Goal: Transaction & Acquisition: Purchase product/service

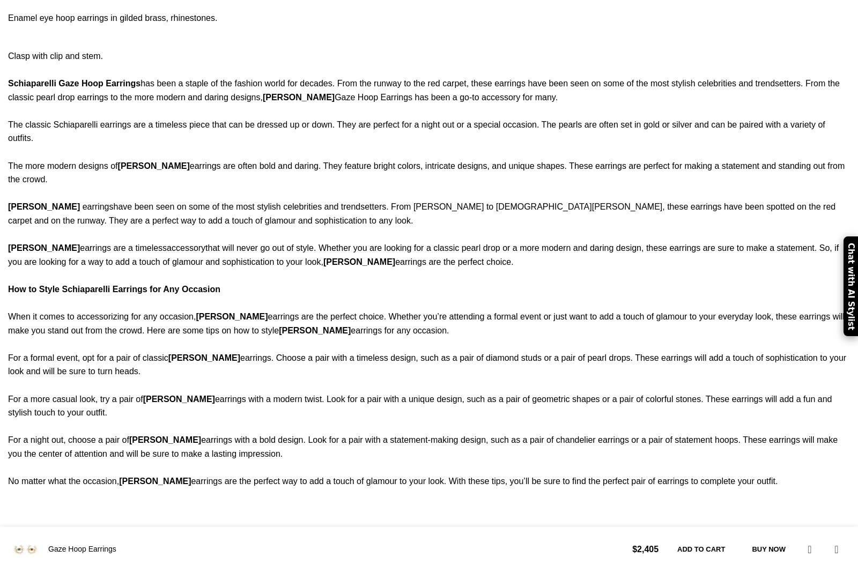
scroll to position [875, 0]
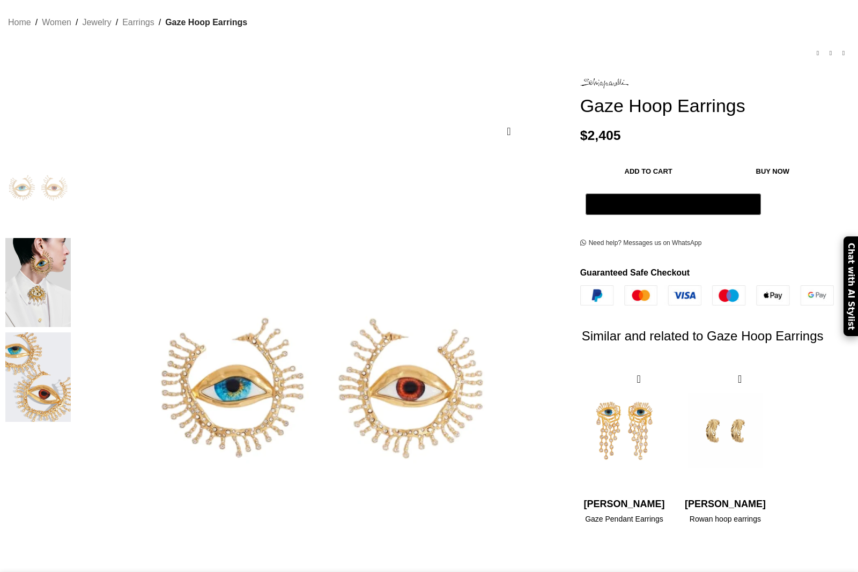
scroll to position [0, 0]
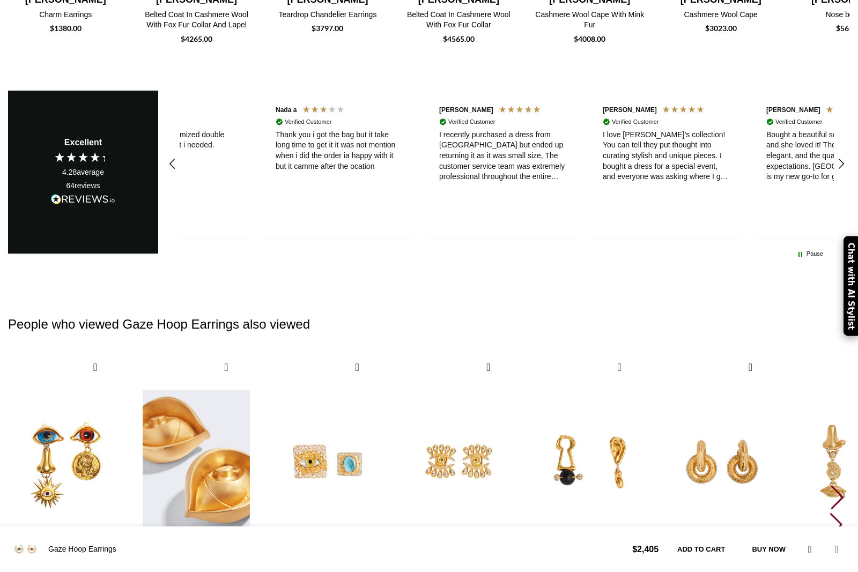
scroll to position [2243, 0]
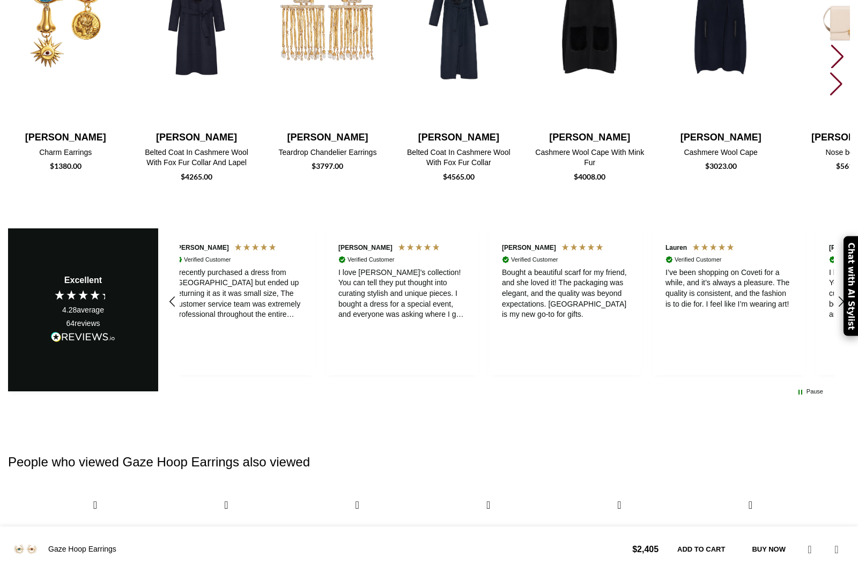
scroll to position [2109, 0]
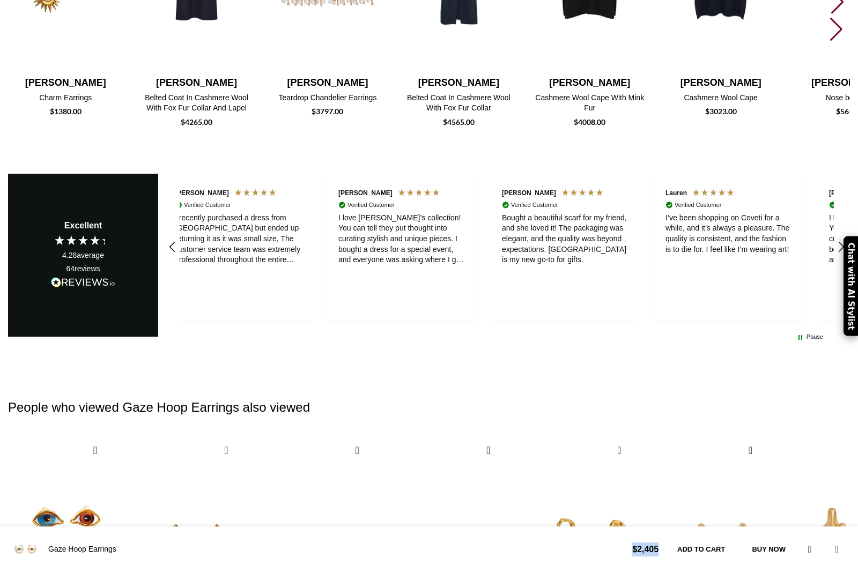
drag, startPoint x: 609, startPoint y: 545, endPoint x: 642, endPoint y: 548, distance: 33.9
click at [642, 548] on div "Gaze Hoop Earrings $ 2,405 - Gaze Hoop Earrings quantity 1 + Add to cart Buy no…" at bounding box center [429, 549] width 858 height 35
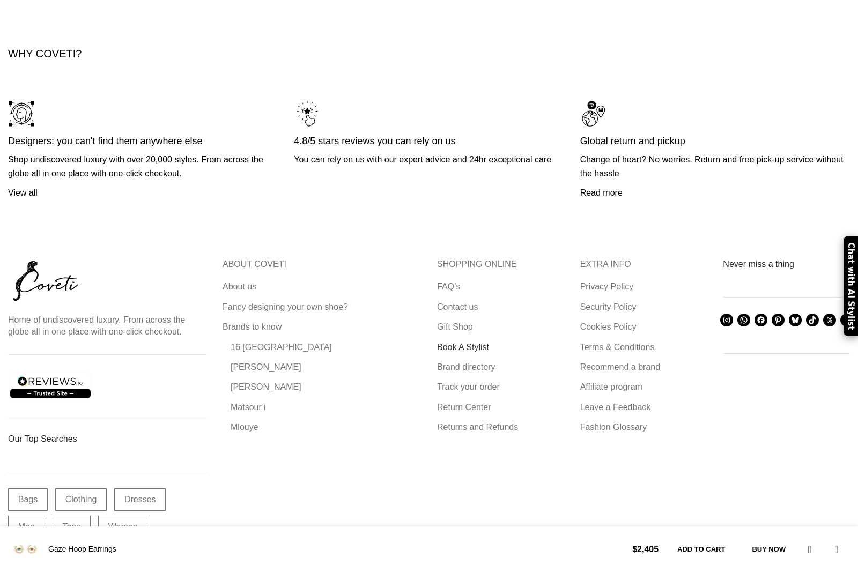
scroll to position [0, 790]
click at [48, 247] on footer "Home of undiscovered luxury. From across the globe all in one place with one-cl…" at bounding box center [429, 469] width 858 height 464
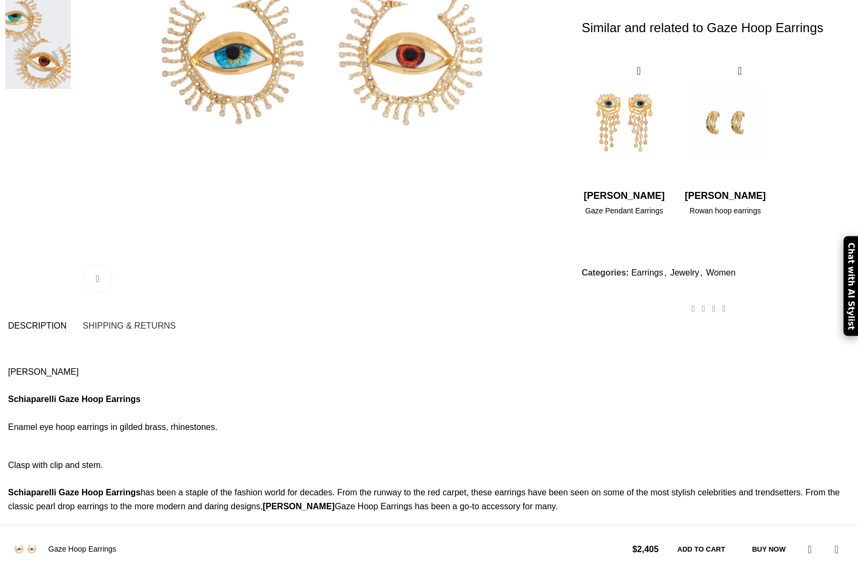
scroll to position [0, 0]
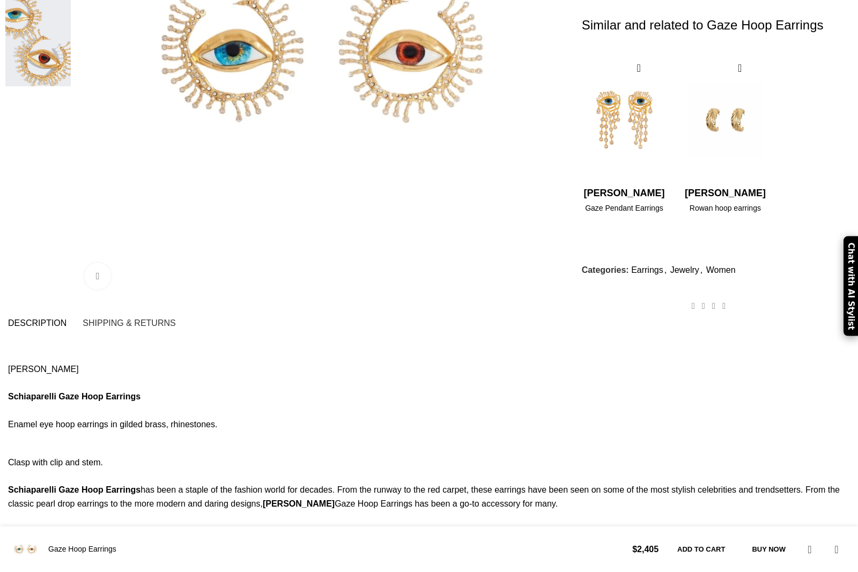
scroll to position [47, 0]
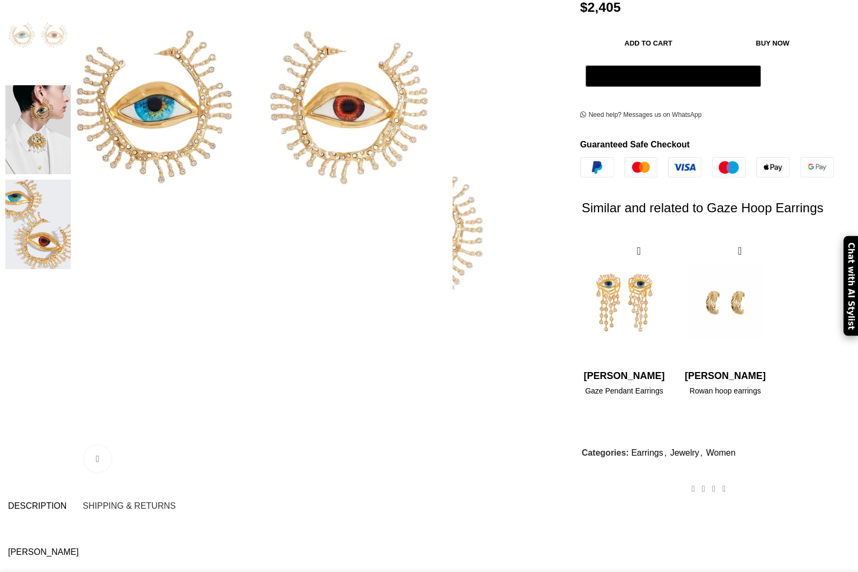
scroll to position [265, 0]
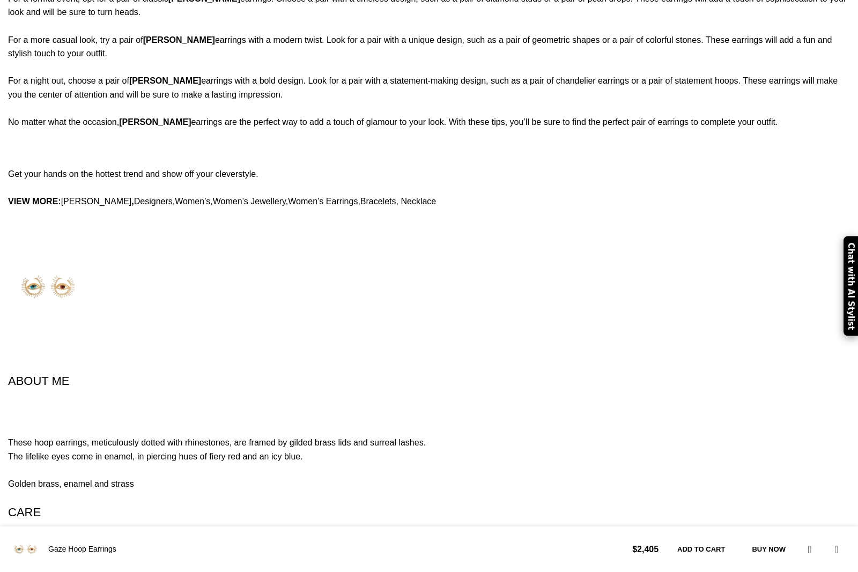
scroll to position [0, 1137]
